Goal: Transaction & Acquisition: Purchase product/service

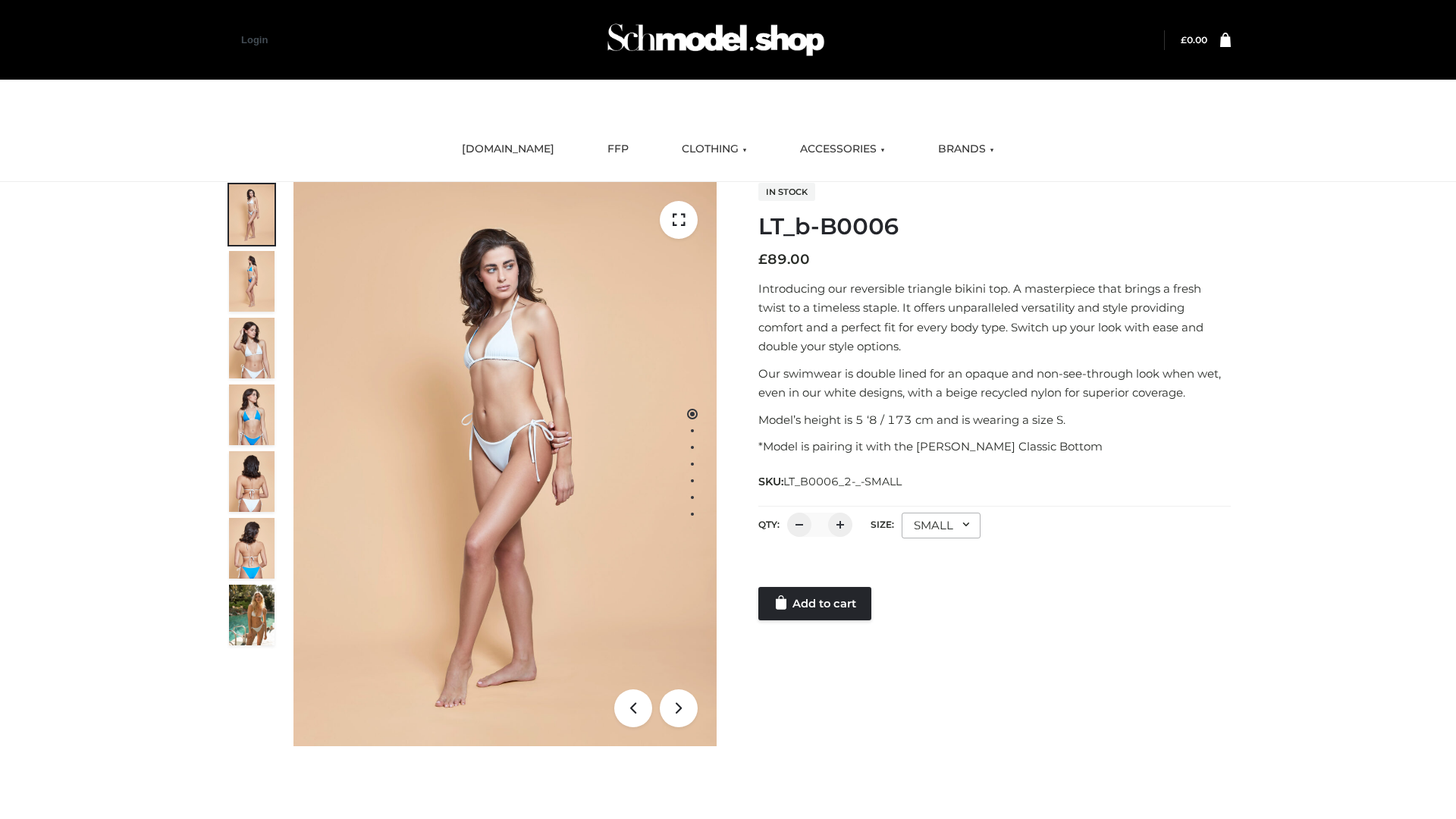
click at [816, 604] on link "Add to cart" at bounding box center [814, 604] width 113 height 34
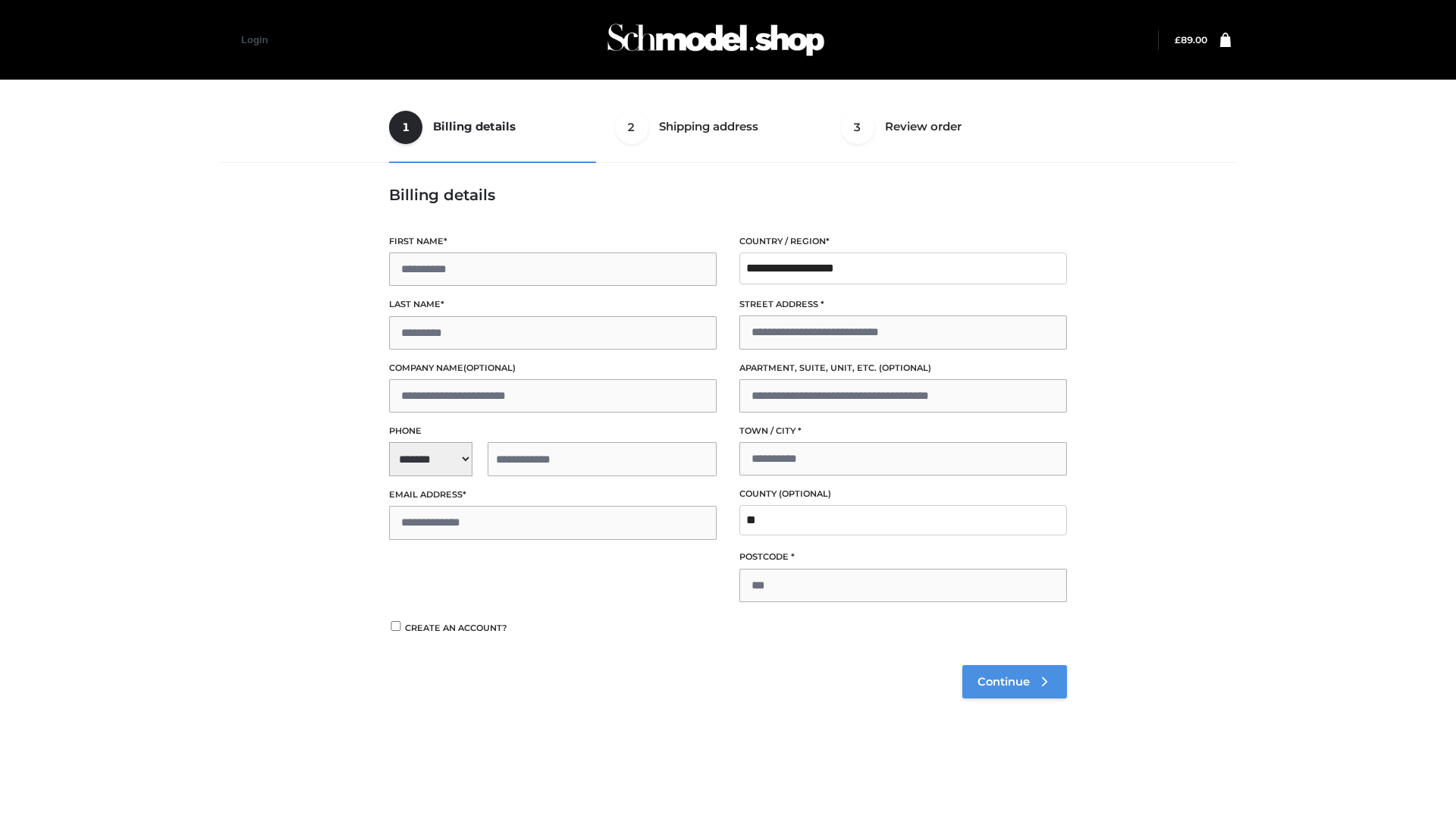
click at [1014, 681] on span "Continue" at bounding box center [1003, 681] width 52 height 14
click at [438, 640] on button "Place order" at bounding box center [438, 640] width 98 height 34
